Goal: Check status: Check status

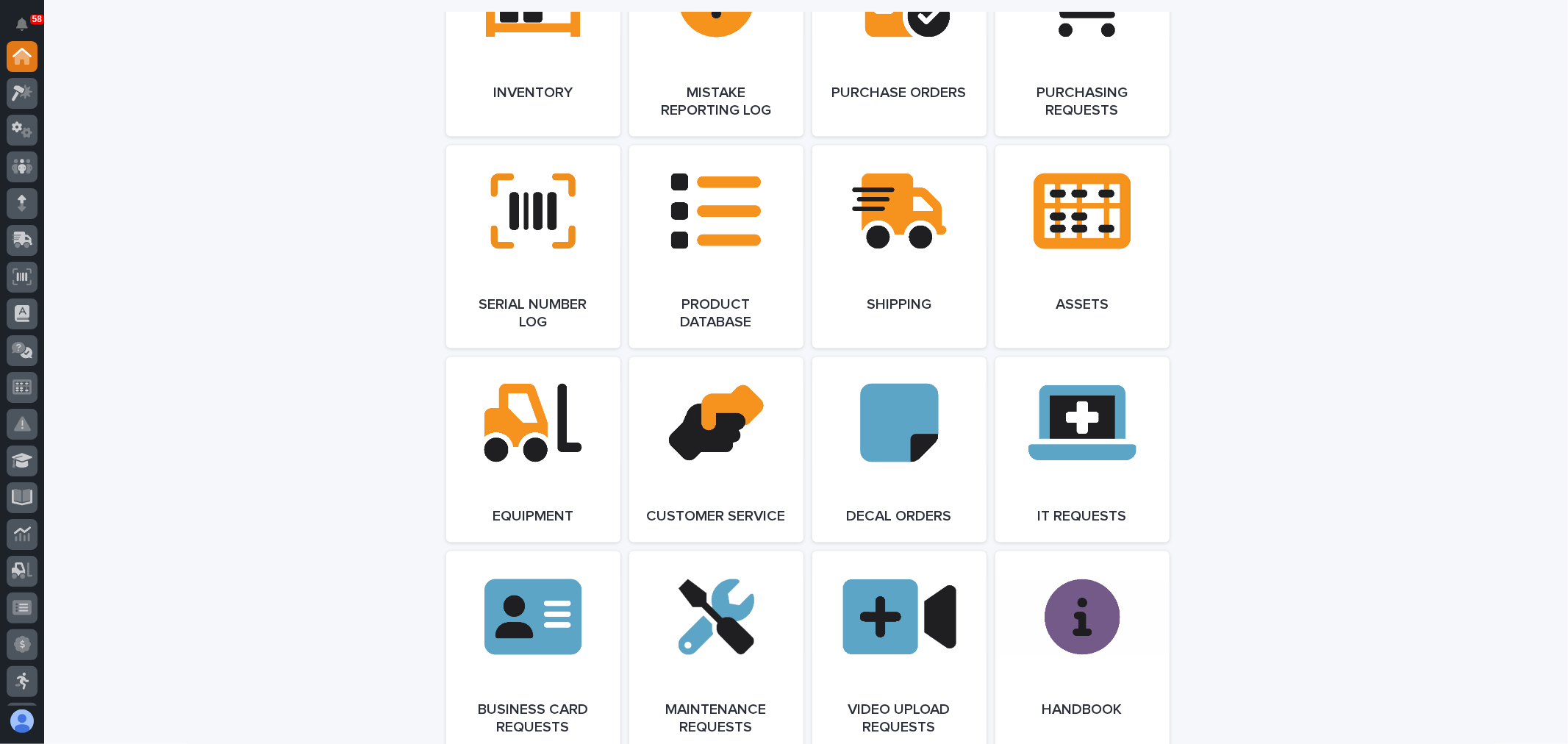
scroll to position [1878, 0]
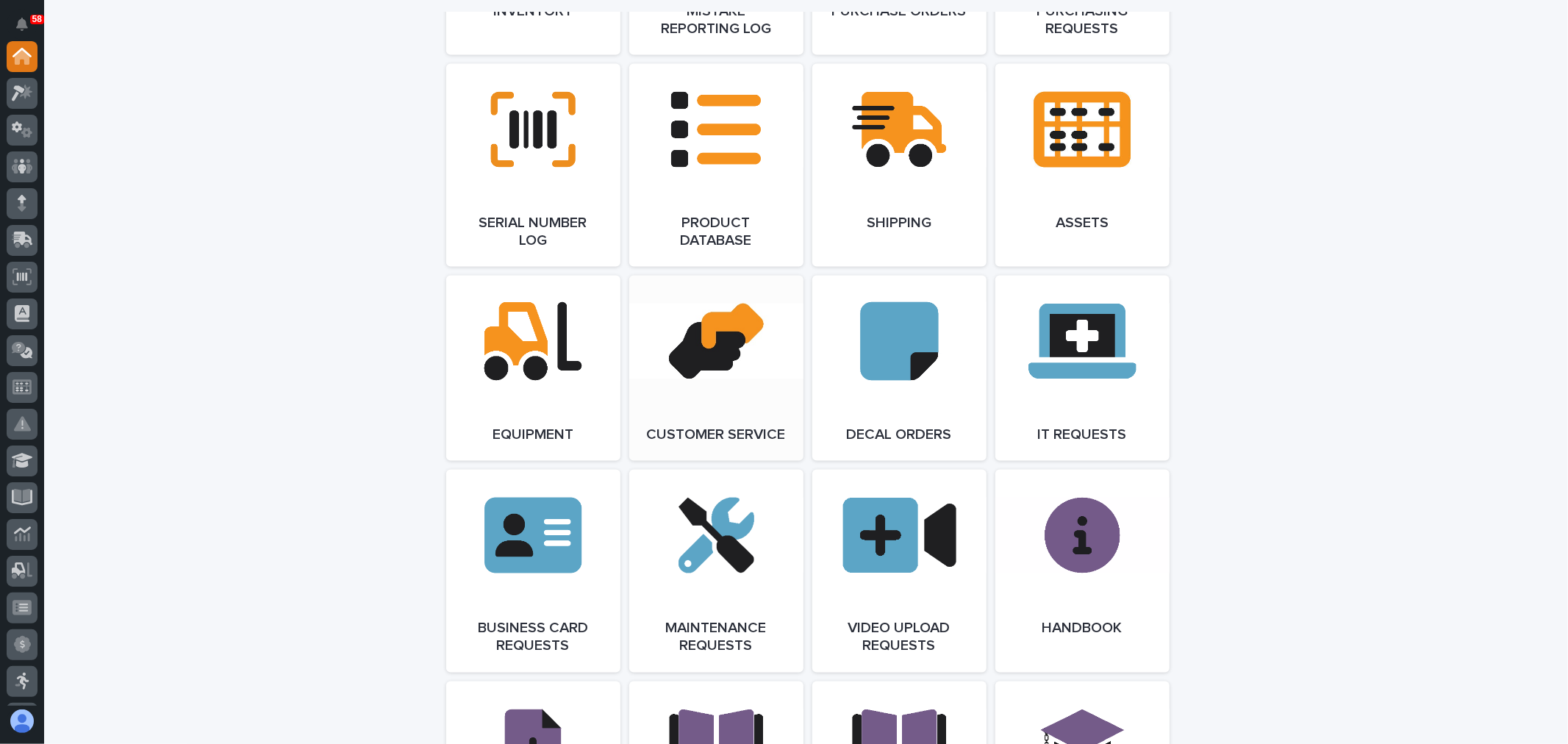
click at [724, 370] on span "Open Link" at bounding box center [717, 368] width 48 height 10
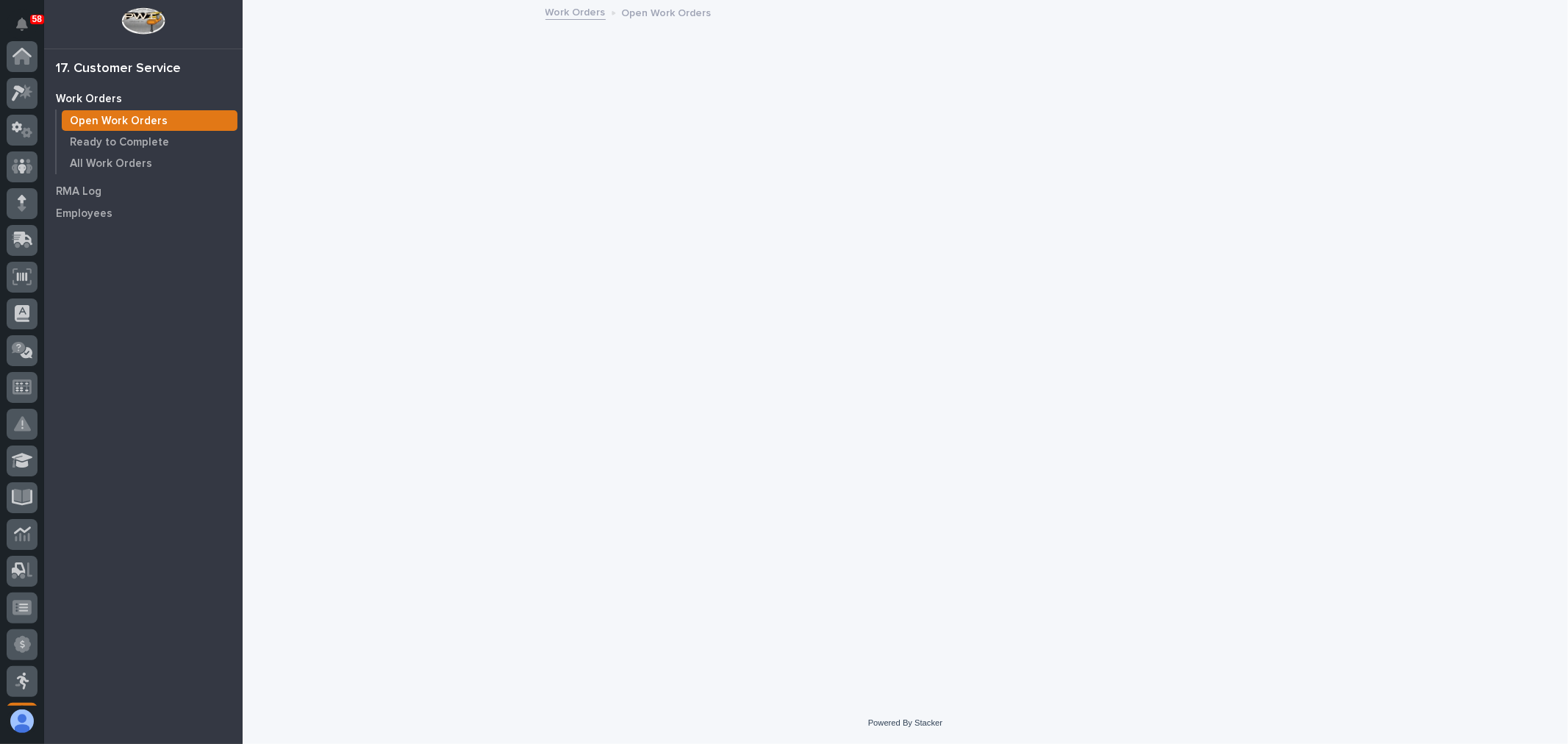
scroll to position [216, 0]
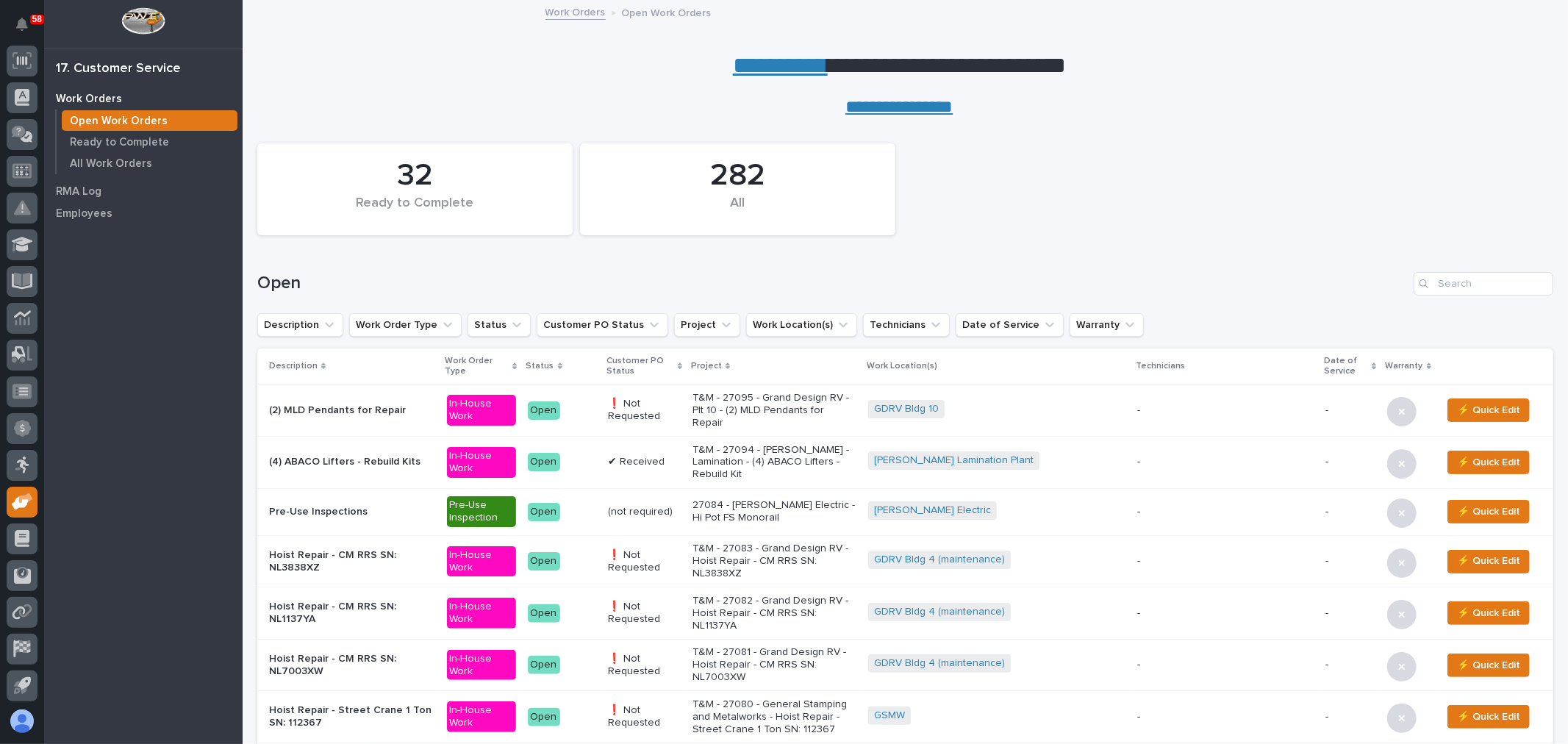
click at [778, 512] on p "27084 - Schneider Electric - Hi Pot FS Monorail" at bounding box center [774, 512] width 164 height 25
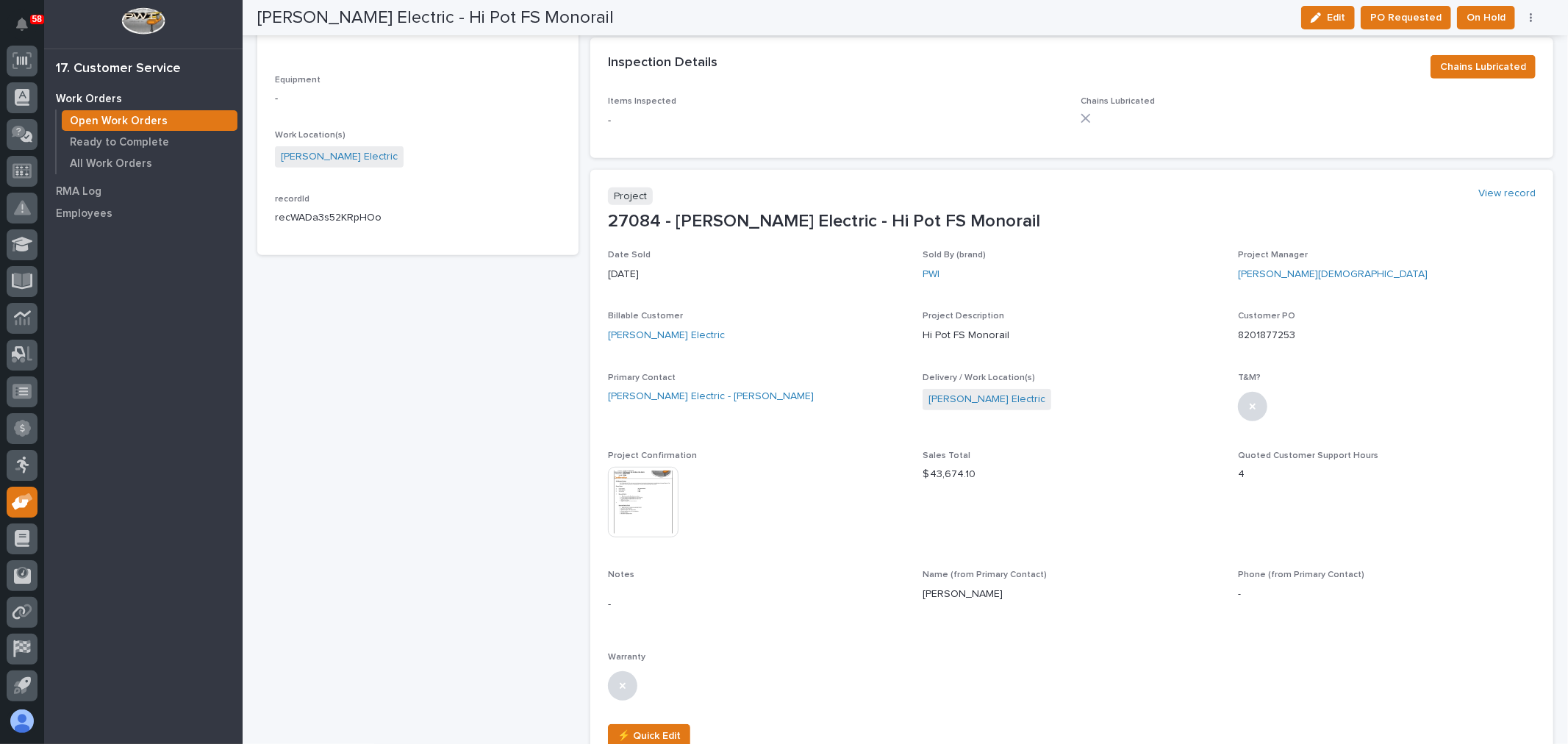
scroll to position [571, 0]
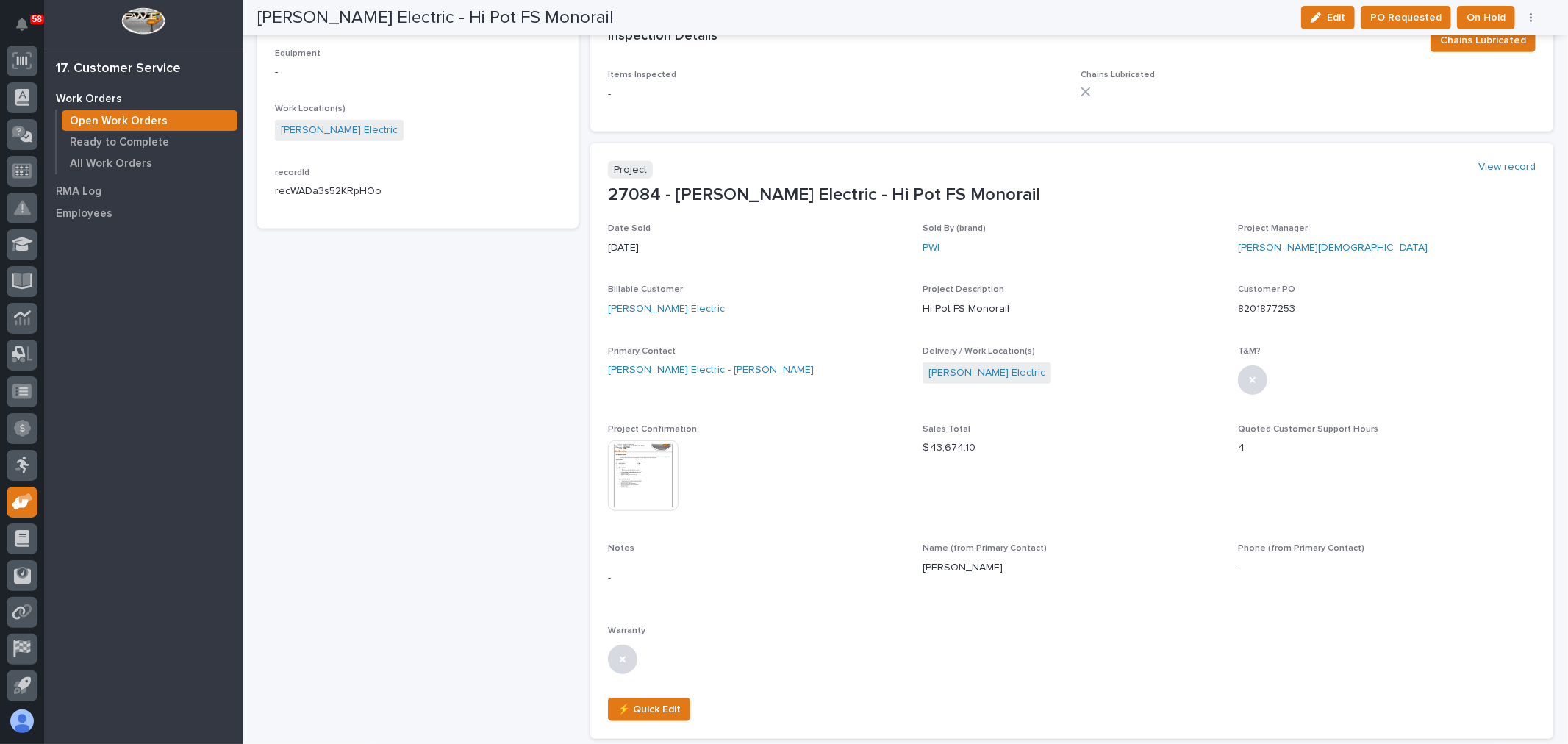
click at [656, 472] on img at bounding box center [643, 475] width 71 height 71
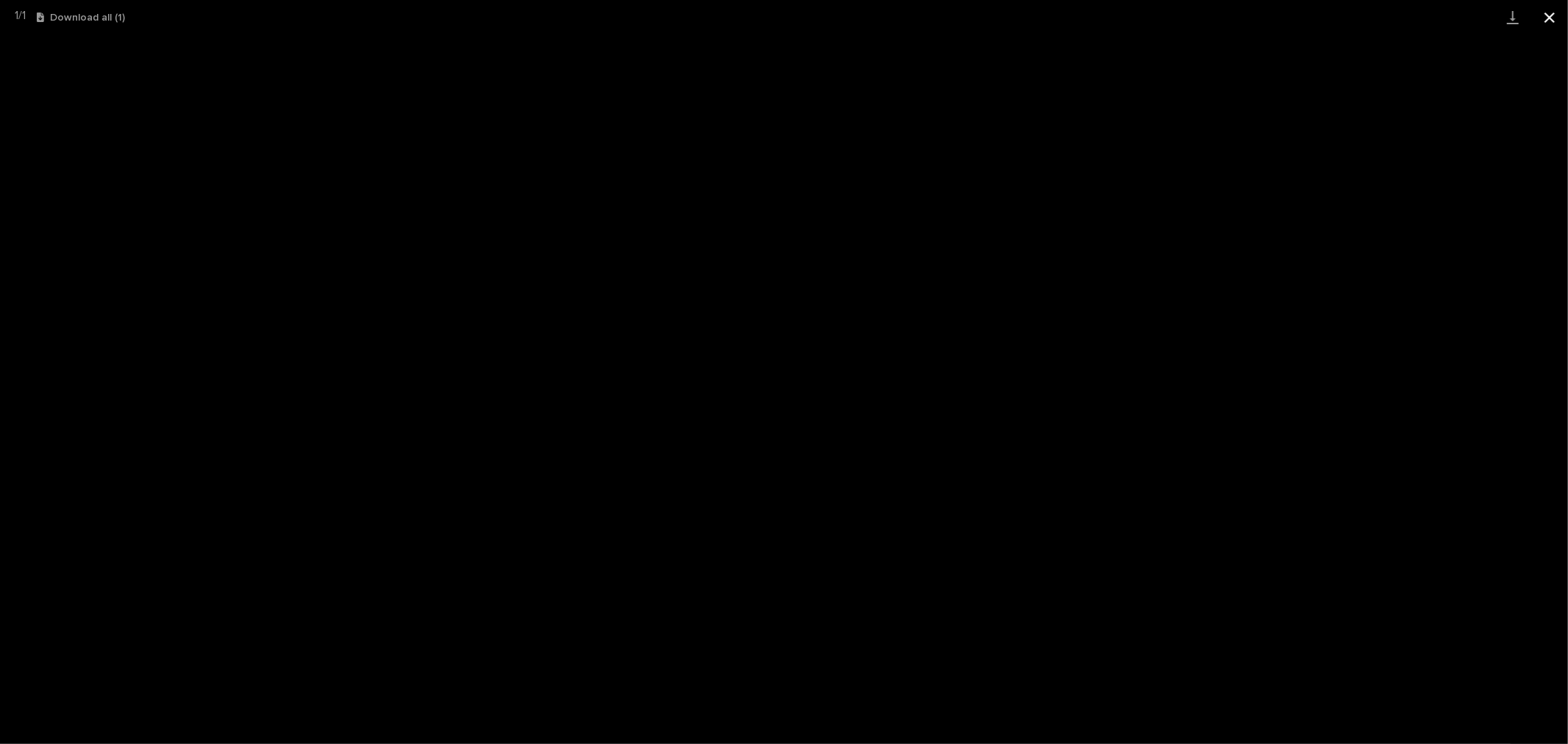
click at [1546, 18] on button "Close gallery" at bounding box center [1550, 17] width 37 height 35
